Goal: Find specific page/section: Find specific page/section

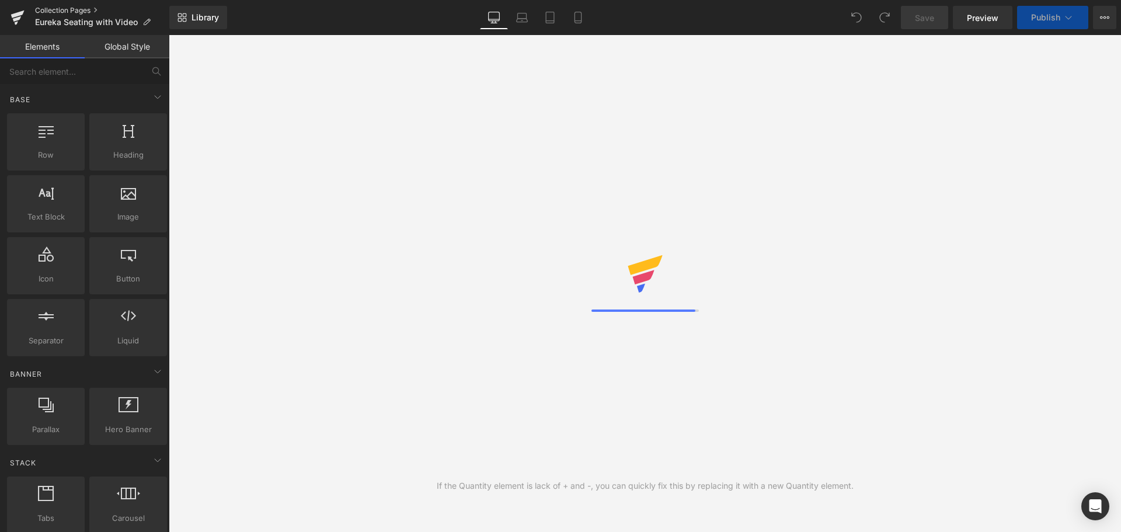
click at [84, 11] on link "Collection Pages" at bounding box center [102, 10] width 134 height 9
